Goal: Register for event/course

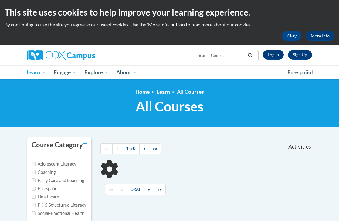
click at [200, 53] on input "Search..." at bounding box center [221, 55] width 49 height 7
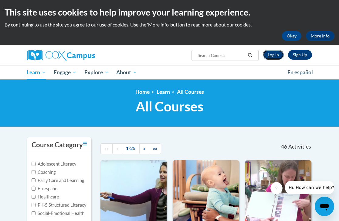
click at [273, 53] on link "Log In" at bounding box center [273, 55] width 21 height 10
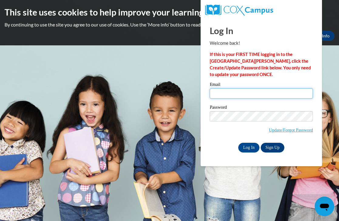
type input "kjone602@students.kennesaw.edu"
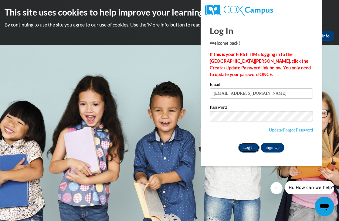
click at [246, 145] on input "Log In" at bounding box center [248, 147] width 21 height 10
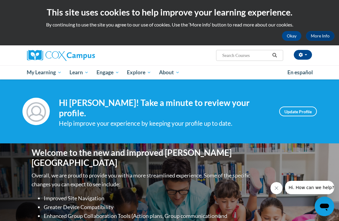
click at [231, 57] on input "Search..." at bounding box center [246, 55] width 49 height 7
paste input "Meaningful Read Alouds for Vocabulary and Oral Language Comprehension"
type input "Meaningful Read Alouds for Vocabulary and Oral Language Comprehension"
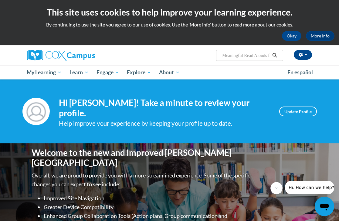
click at [273, 56] on icon "Search" at bounding box center [274, 55] width 5 height 5
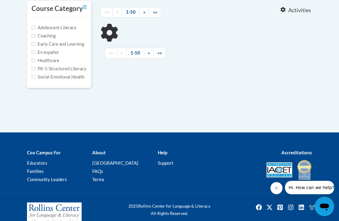
scroll to position [139, 0]
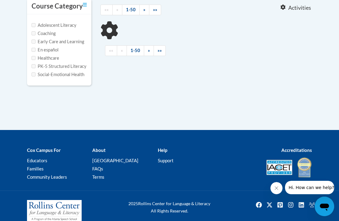
type input "Meaningful Read Alouds for Vocabulary and Oral Language Comprehension"
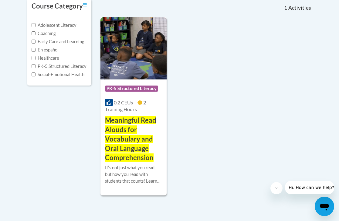
click at [144, 111] on div "0.2 CEUs 2 Training Hours" at bounding box center [133, 105] width 57 height 13
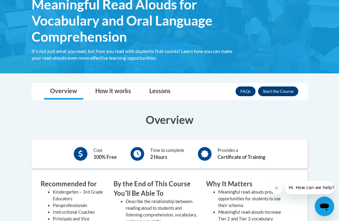
scroll to position [144, 0]
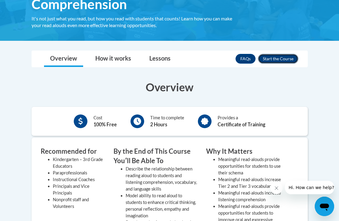
click at [272, 56] on button "Enroll" at bounding box center [278, 59] width 40 height 10
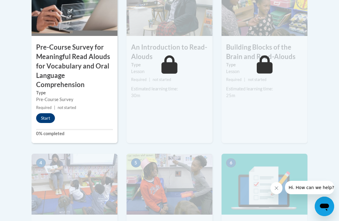
scroll to position [253, 0]
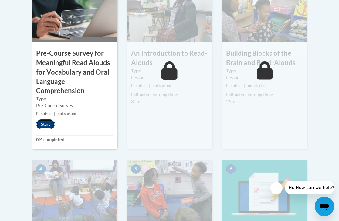
click at [45, 126] on button "Start" at bounding box center [45, 124] width 19 height 10
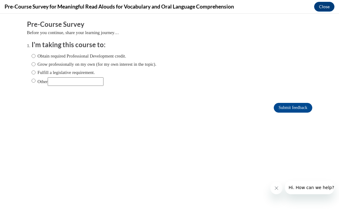
scroll to position [0, 0]
click at [33, 56] on input "Obtain required Professional Development credit." at bounding box center [34, 56] width 4 height 7
radio input "true"
click at [278, 105] on input "Submit feedback" at bounding box center [293, 108] width 38 height 10
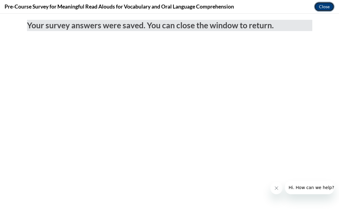
click at [328, 8] on button "Close" at bounding box center [324, 7] width 20 height 10
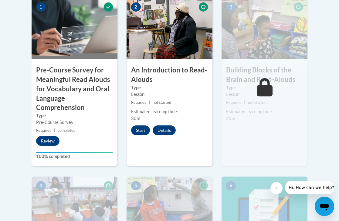
scroll to position [234, 0]
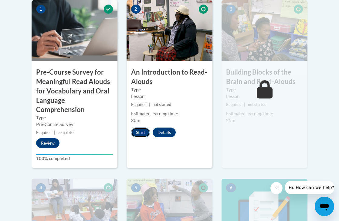
click at [135, 135] on button "Start" at bounding box center [140, 132] width 19 height 10
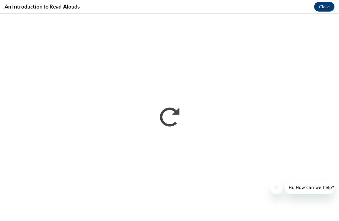
scroll to position [0, 0]
click at [276, 187] on icon "Close message from company" at bounding box center [276, 187] width 5 height 5
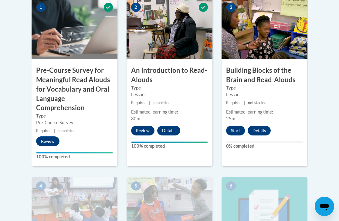
scroll to position [238, 0]
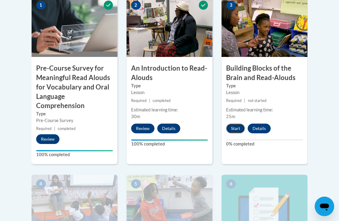
click at [231, 125] on button "Start" at bounding box center [235, 128] width 19 height 10
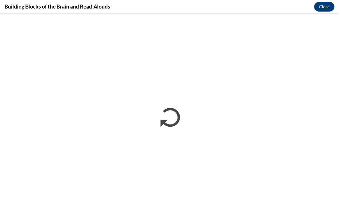
scroll to position [0, 0]
